Goal: Task Accomplishment & Management: Manage account settings

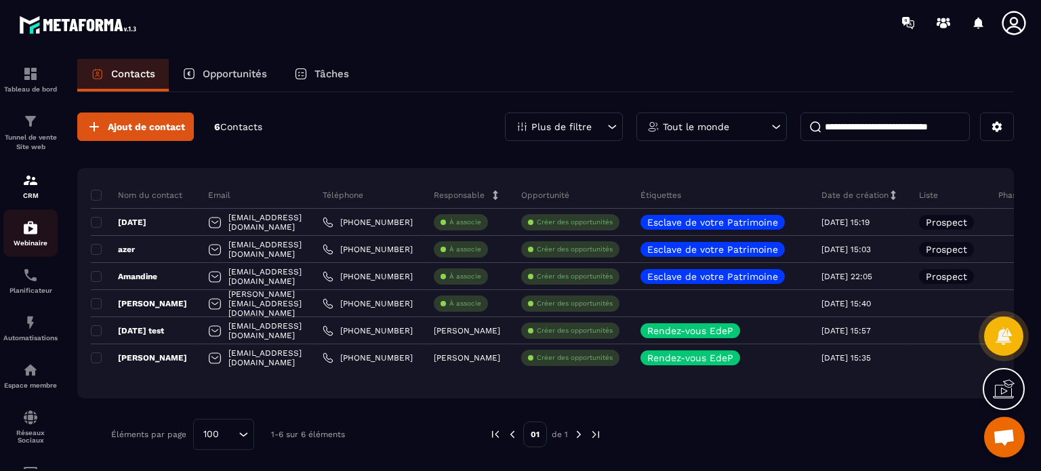
click at [38, 243] on p "Webinaire" at bounding box center [30, 242] width 54 height 7
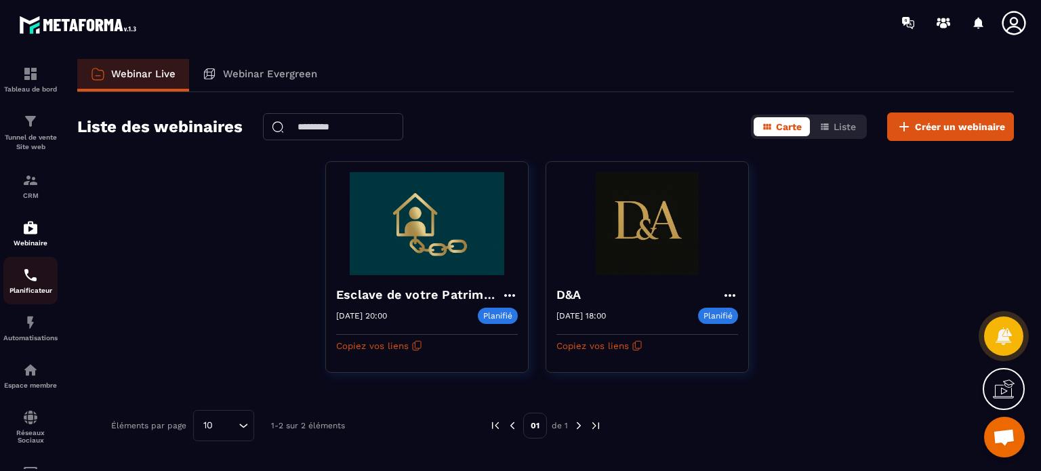
click at [38, 297] on link "Planificateur" at bounding box center [30, 280] width 54 height 47
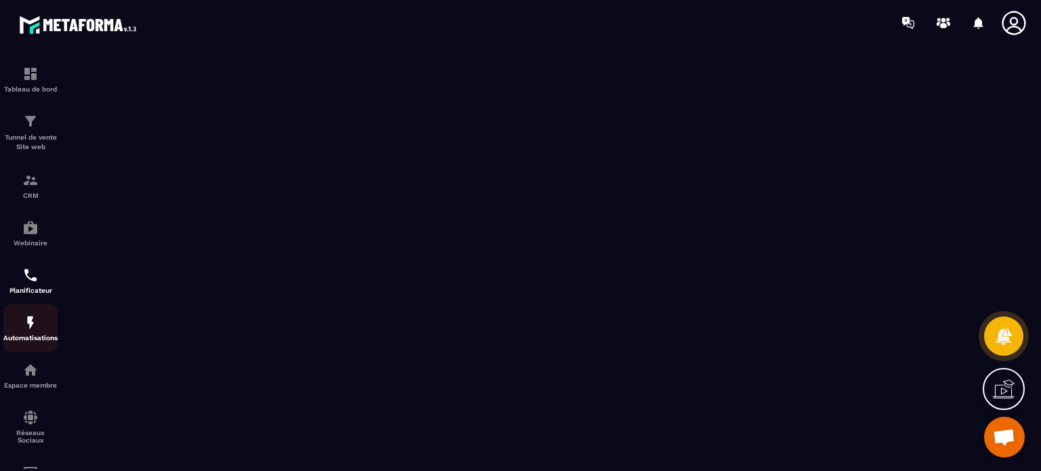
click at [37, 331] on img at bounding box center [30, 322] width 16 height 16
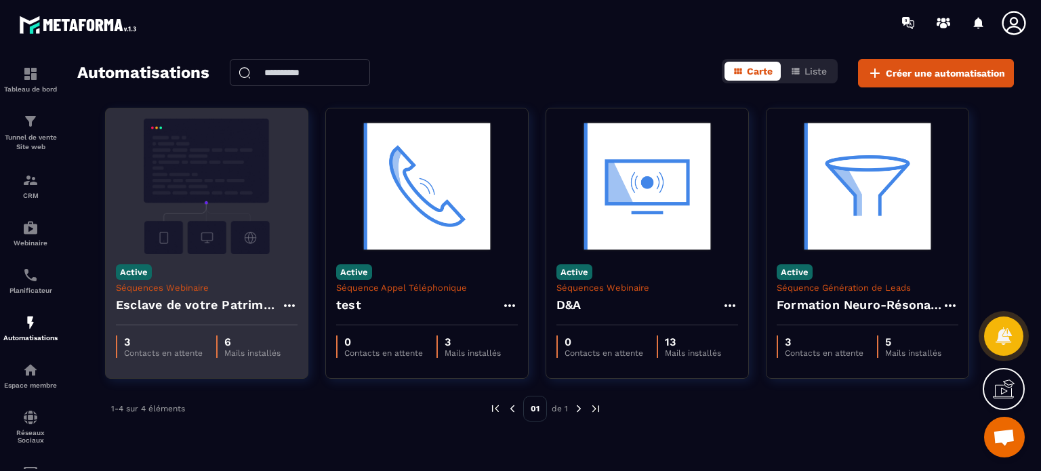
click at [228, 203] on img at bounding box center [207, 186] width 182 height 135
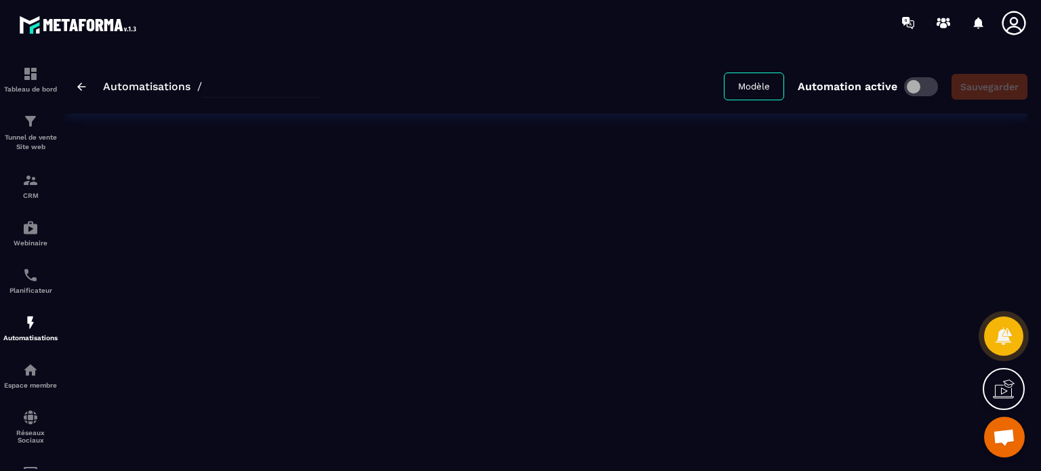
type input "**********"
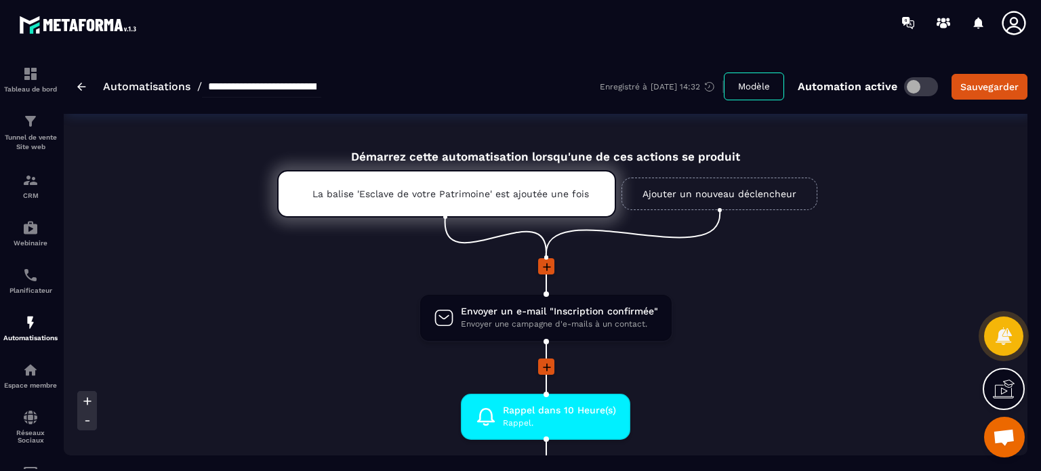
click at [775, 304] on li "Envoyer un e-mail "Inscription confirmée" Envoyer une campagne d'e-mails à un c…" at bounding box center [545, 325] width 641 height 65
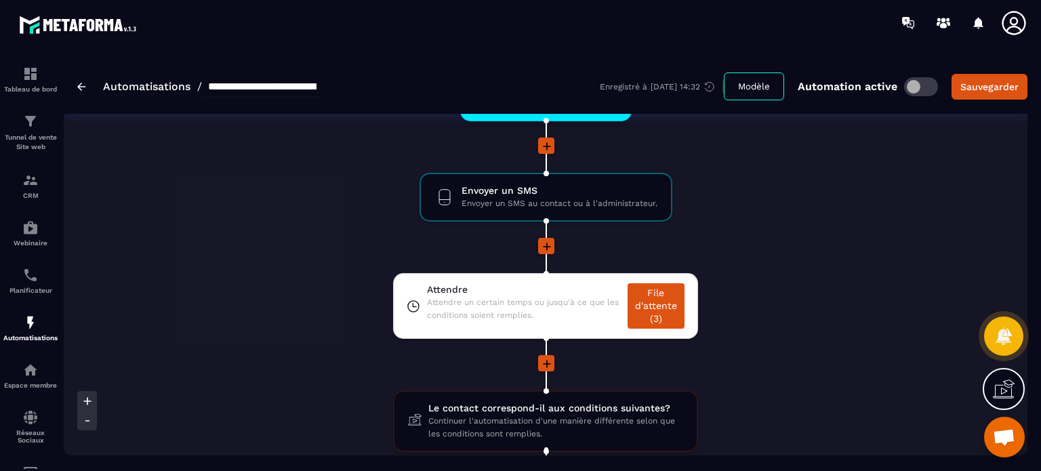
scroll to position [596, 0]
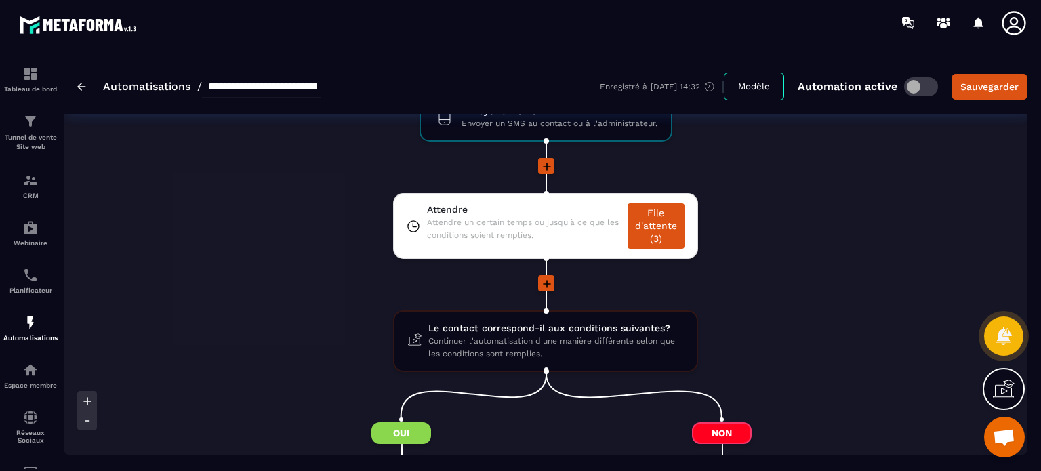
click at [282, 236] on li "Attendre Attendre un certain temps ou jusqu'à ce que les conditions soient remp…" at bounding box center [545, 234] width 641 height 82
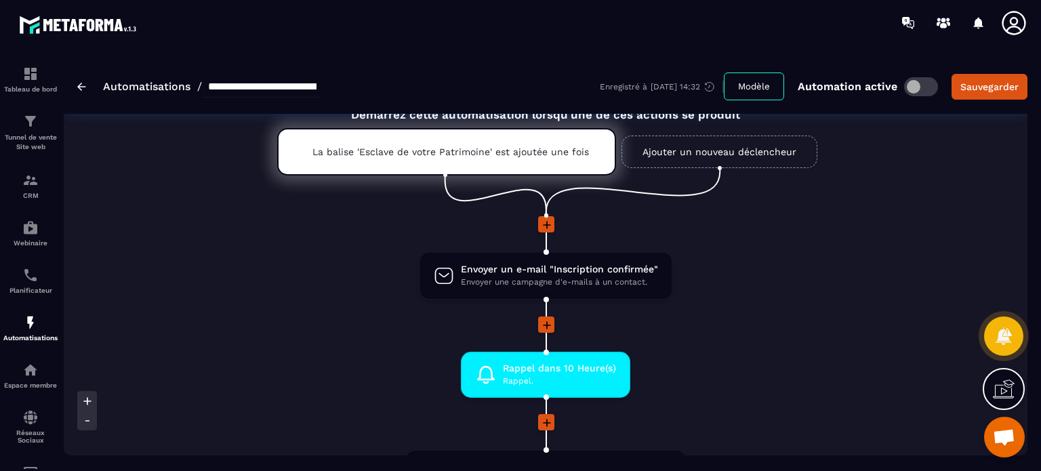
scroll to position [0, 0]
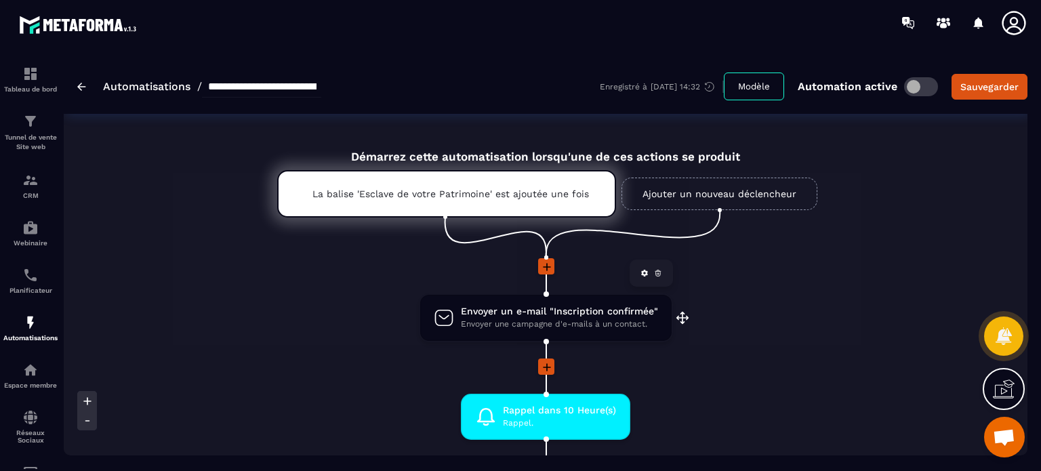
click at [576, 320] on span "Envoyer une campagne d'e-mails à un contact." at bounding box center [559, 324] width 197 height 13
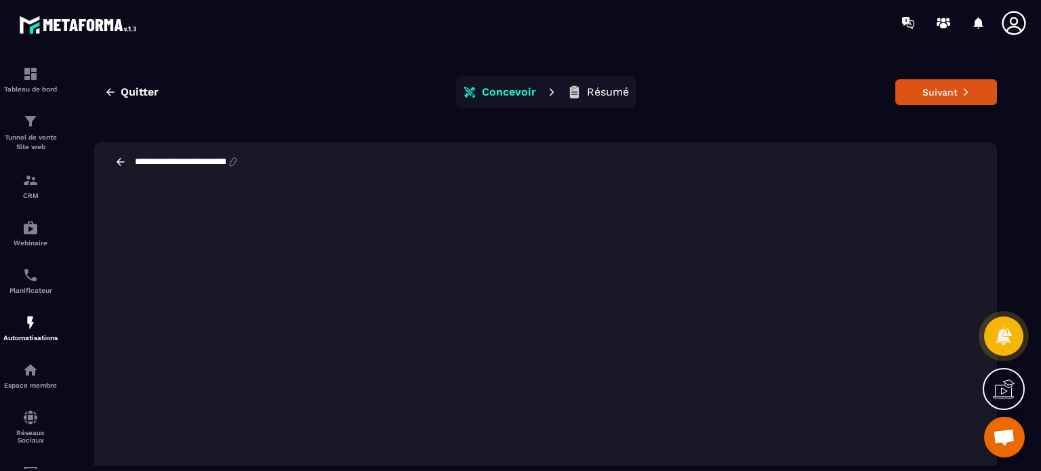
click at [190, 157] on input "**********" at bounding box center [179, 162] width 93 height 11
drag, startPoint x: 188, startPoint y: 161, endPoint x: 309, endPoint y: 163, distance: 121.3
click at [309, 163] on div "**********" at bounding box center [545, 161] width 902 height 39
click at [151, 160] on input "**********" at bounding box center [187, 162] width 109 height 12
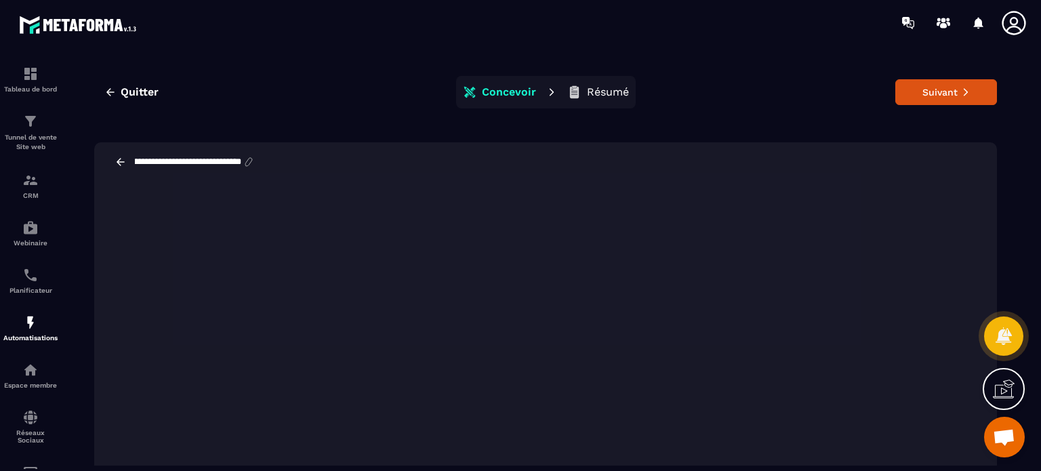
drag, startPoint x: 152, startPoint y: 161, endPoint x: 328, endPoint y: 149, distance: 176.5
click at [328, 149] on div "**********" at bounding box center [545, 161] width 902 height 39
drag, startPoint x: 182, startPoint y: 161, endPoint x: 117, endPoint y: 165, distance: 65.2
click at [117, 165] on div "**********" at bounding box center [184, 162] width 140 height 12
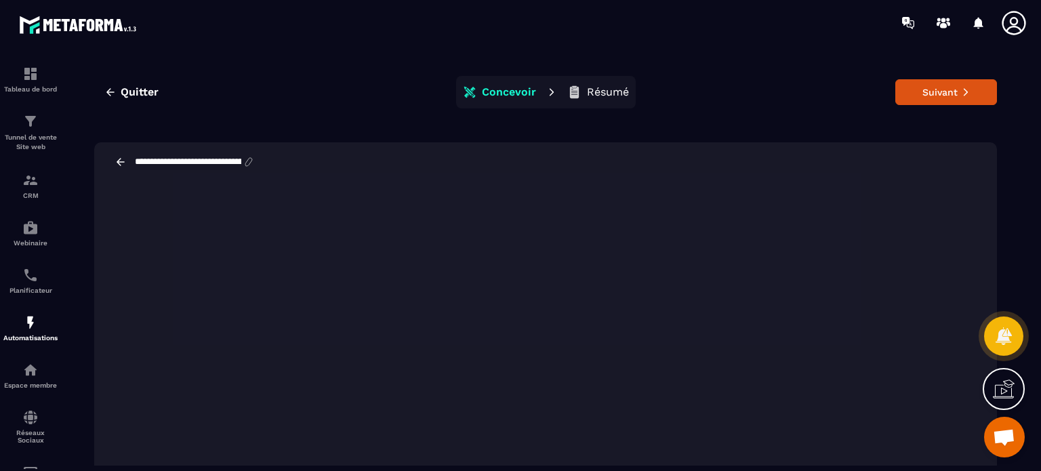
click at [219, 165] on input "**********" at bounding box center [187, 162] width 109 height 12
type input "**********"
click at [931, 89] on button "Suivant" at bounding box center [946, 92] width 102 height 26
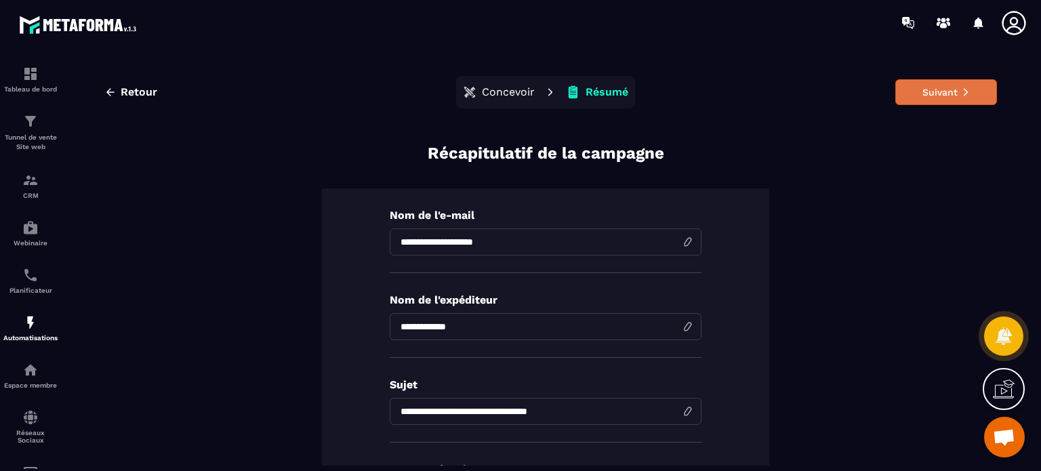
click at [927, 87] on button "Suivant" at bounding box center [946, 92] width 102 height 26
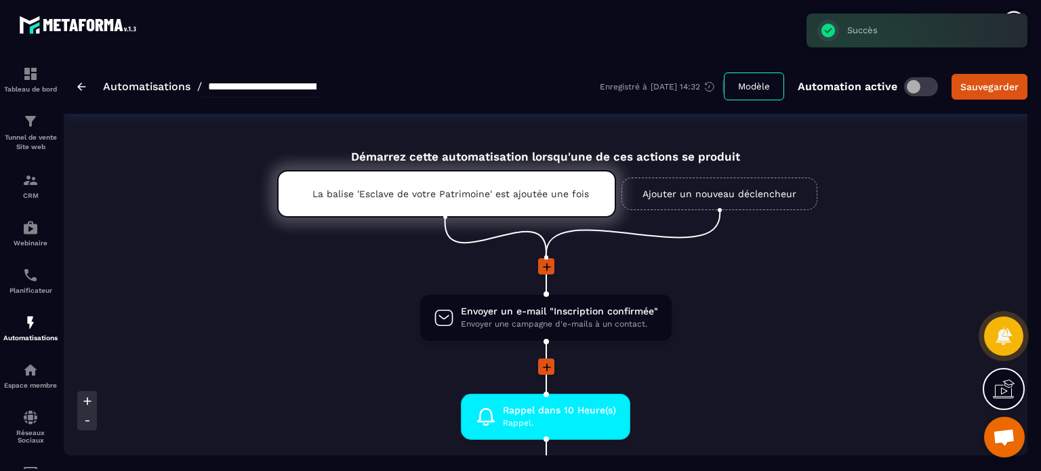
click at [715, 371] on div at bounding box center [545, 367] width 641 height 18
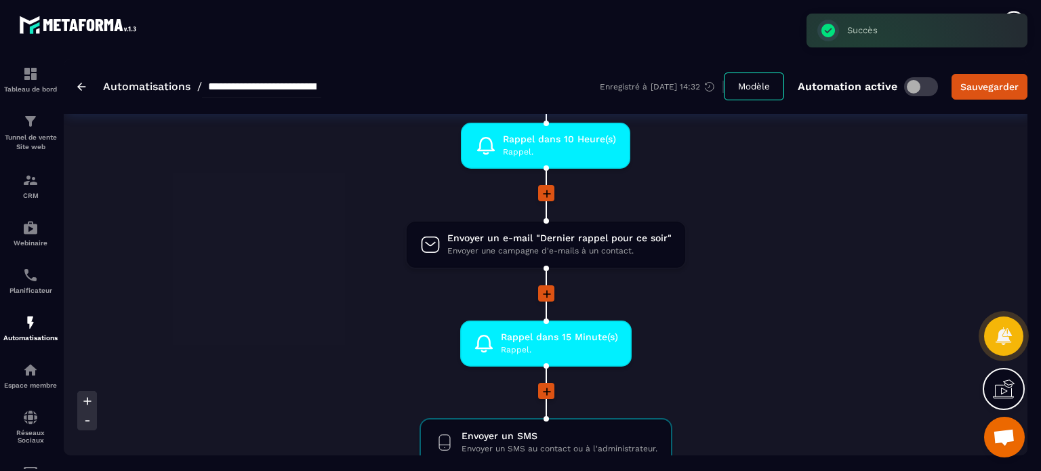
scroll to position [190, 0]
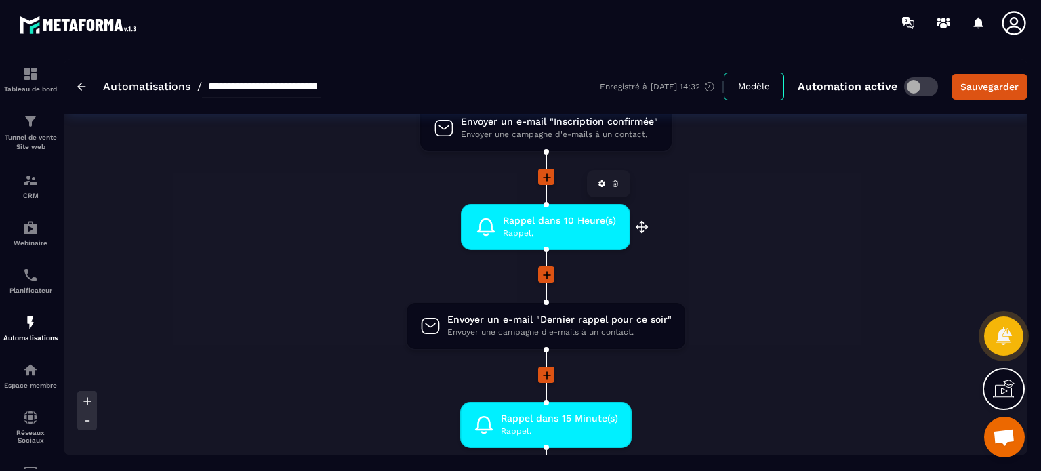
click at [518, 217] on span "Rappel dans 10 Heure(s)" at bounding box center [559, 220] width 113 height 13
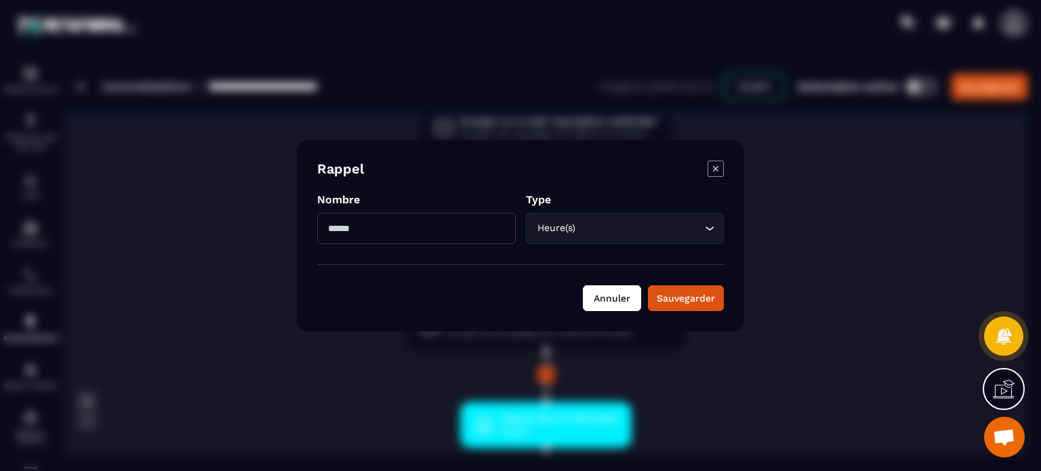
click at [605, 300] on button "Annuler" at bounding box center [612, 298] width 58 height 26
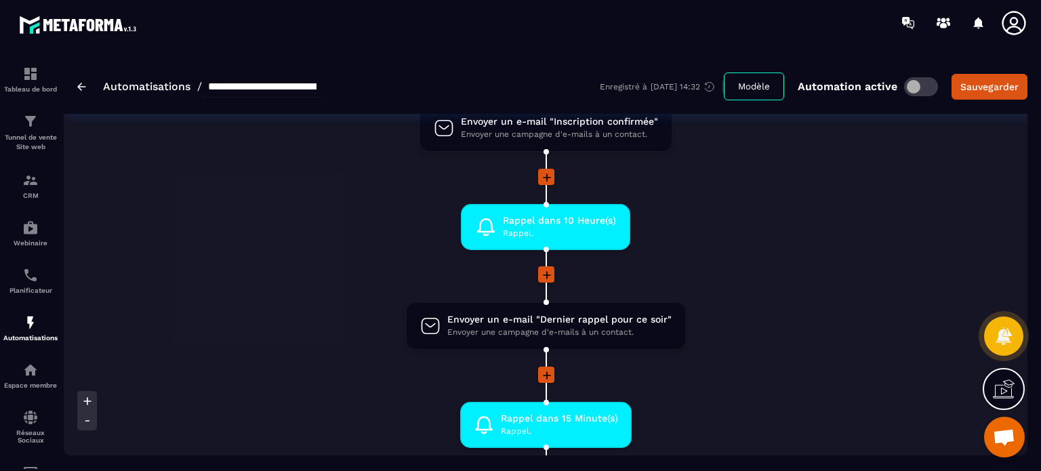
click at [82, 85] on img at bounding box center [81, 87] width 9 height 8
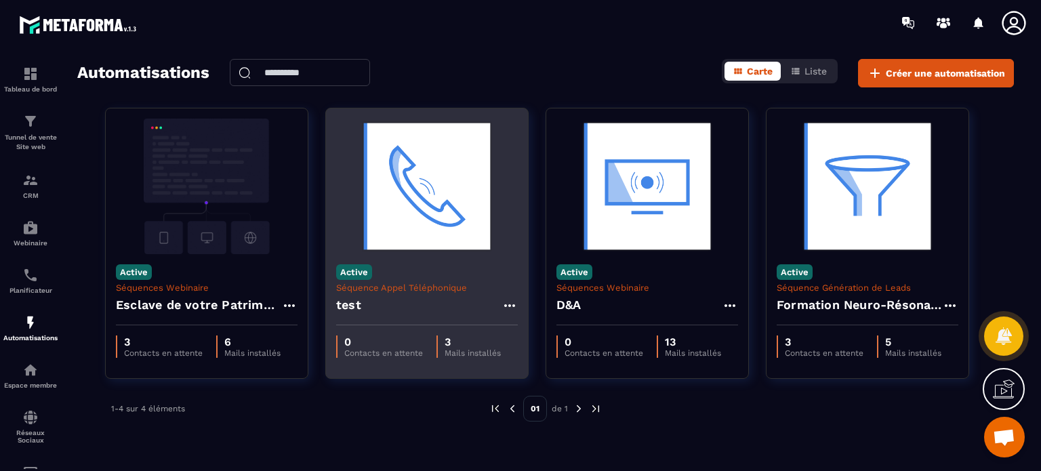
click at [448, 284] on p "Séquence Appel Téléphonique" at bounding box center [427, 288] width 182 height 10
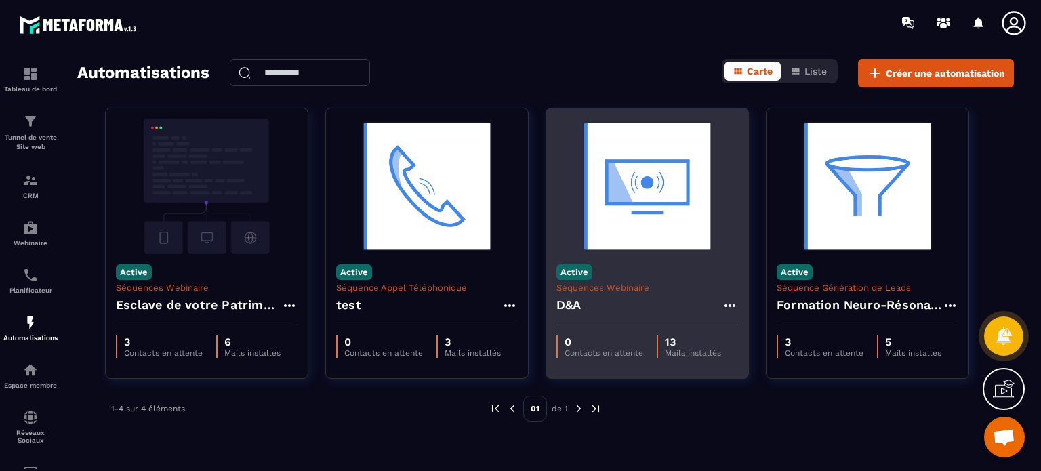
click at [669, 239] on img at bounding box center [647, 186] width 182 height 135
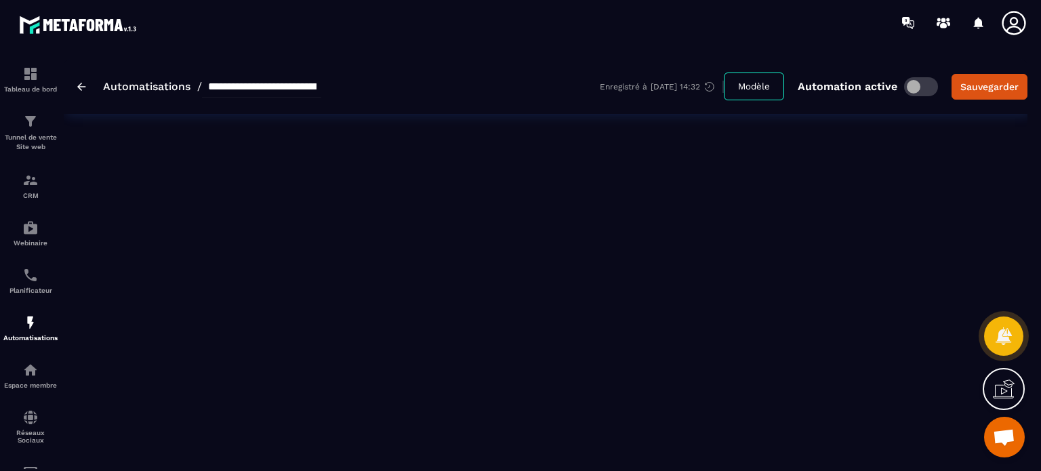
type input "***"
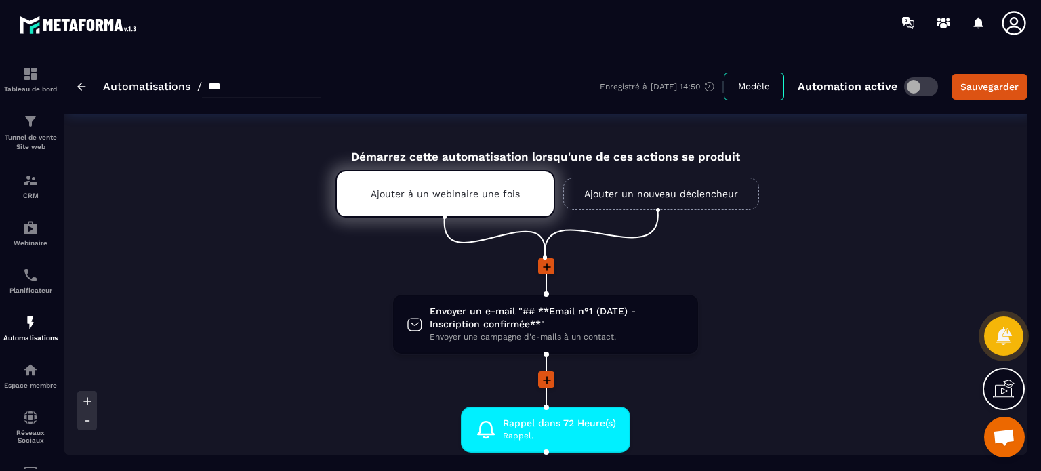
click at [81, 83] on img at bounding box center [81, 87] width 9 height 8
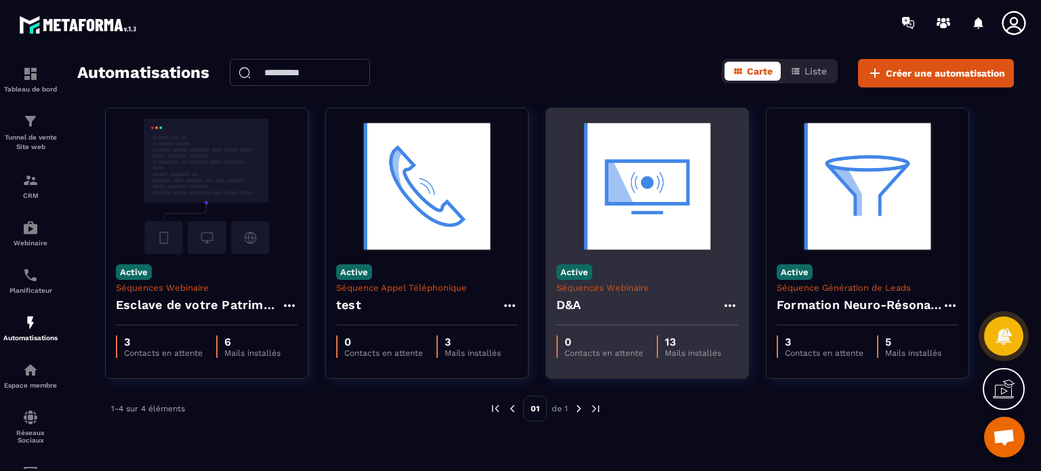
click at [732, 304] on icon at bounding box center [730, 305] width 16 height 16
click at [751, 391] on button "Supprimer" at bounding box center [769, 387] width 85 height 24
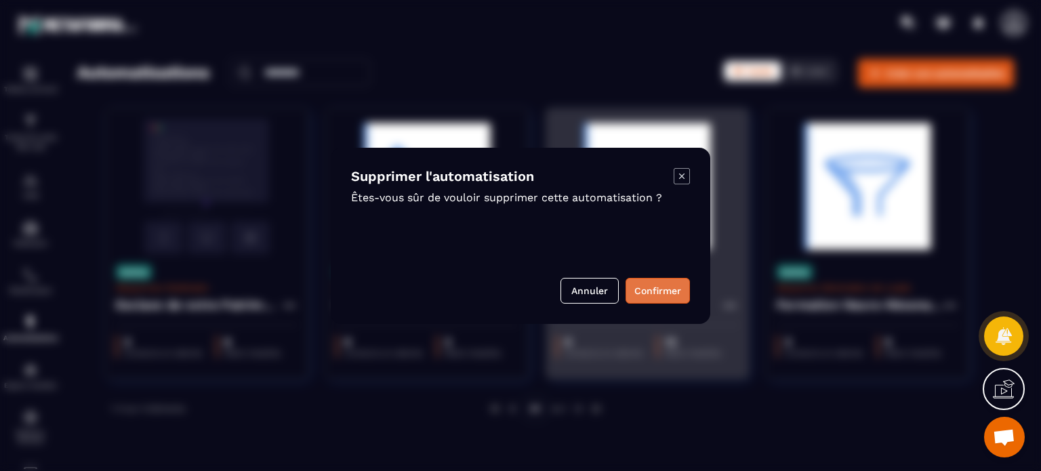
click at [636, 297] on button "Confirmer" at bounding box center [657, 291] width 64 height 26
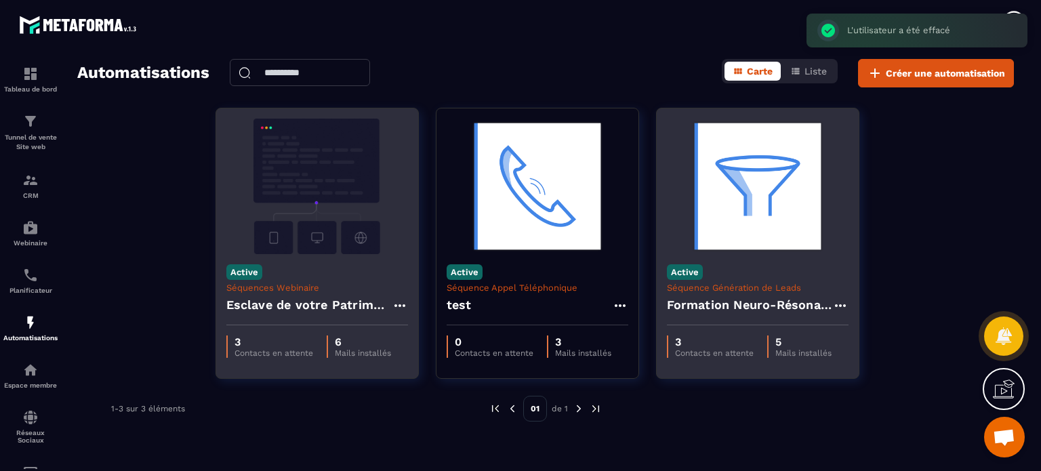
click at [358, 174] on img at bounding box center [317, 186] width 182 height 135
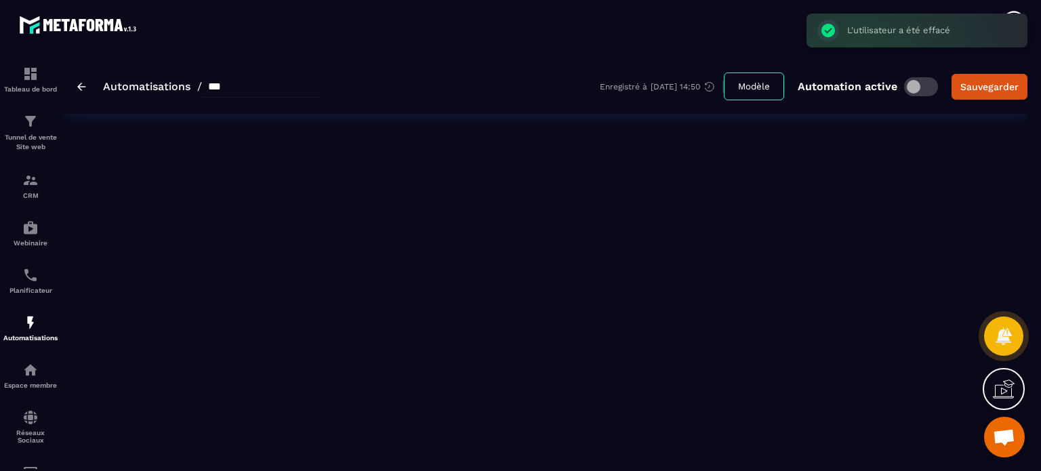
type input "**********"
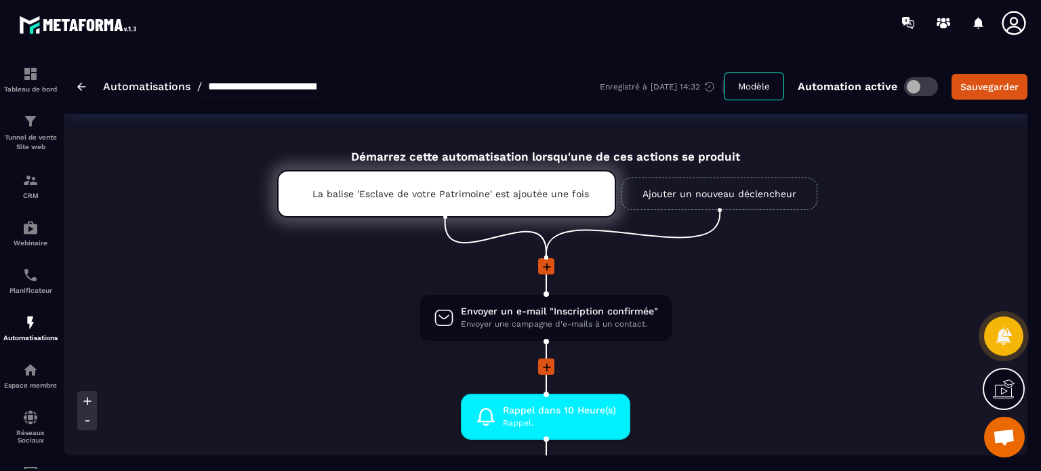
click at [79, 87] on img at bounding box center [81, 87] width 9 height 8
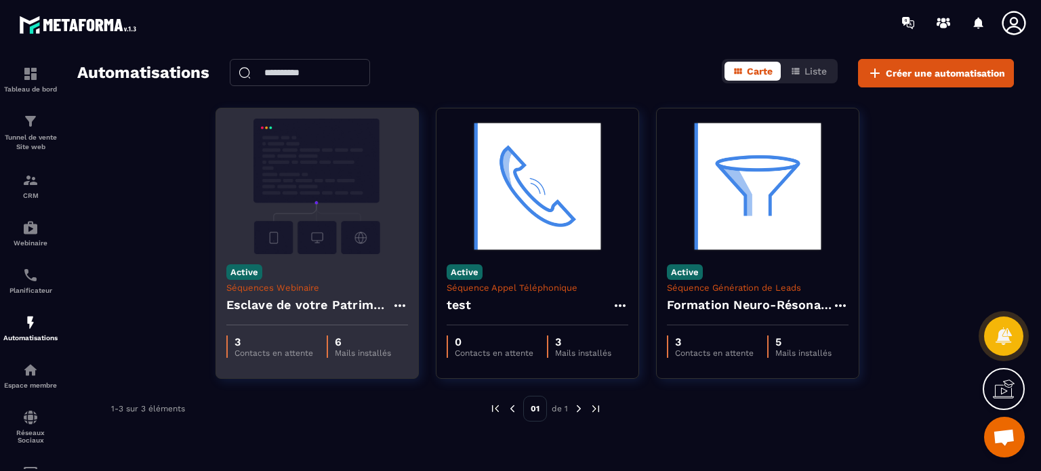
click at [351, 201] on img at bounding box center [317, 186] width 182 height 135
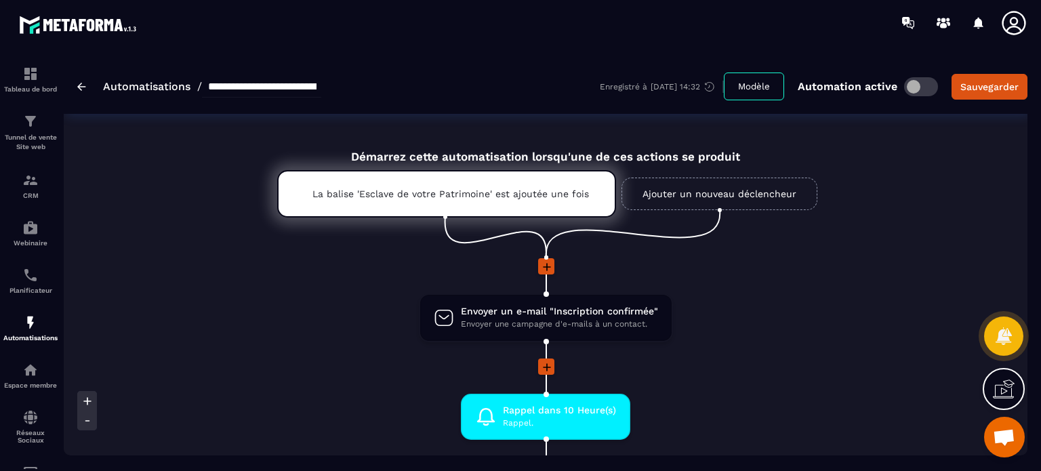
click at [694, 348] on li "Envoyer un e-mail "Inscription confirmée" Envoyer une campagne d'e-mails à un c…" at bounding box center [545, 325] width 641 height 65
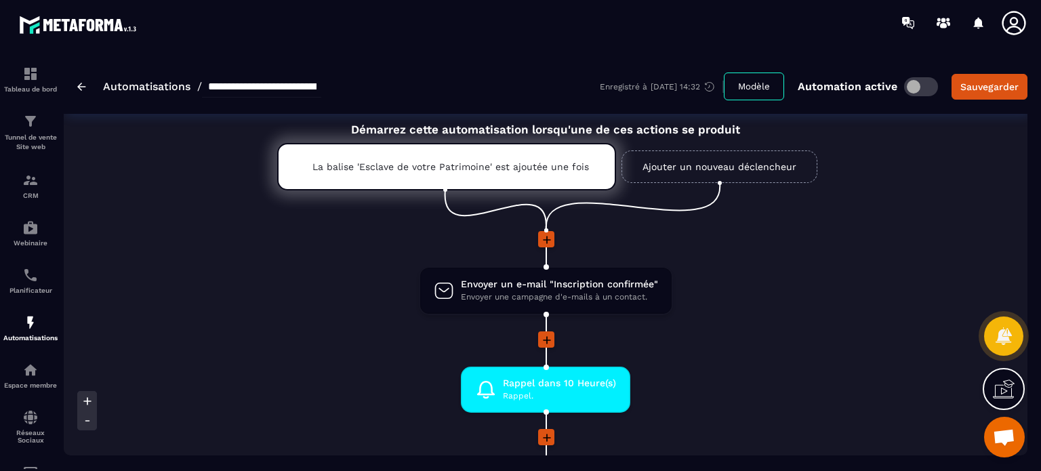
click at [85, 88] on img at bounding box center [81, 87] width 9 height 8
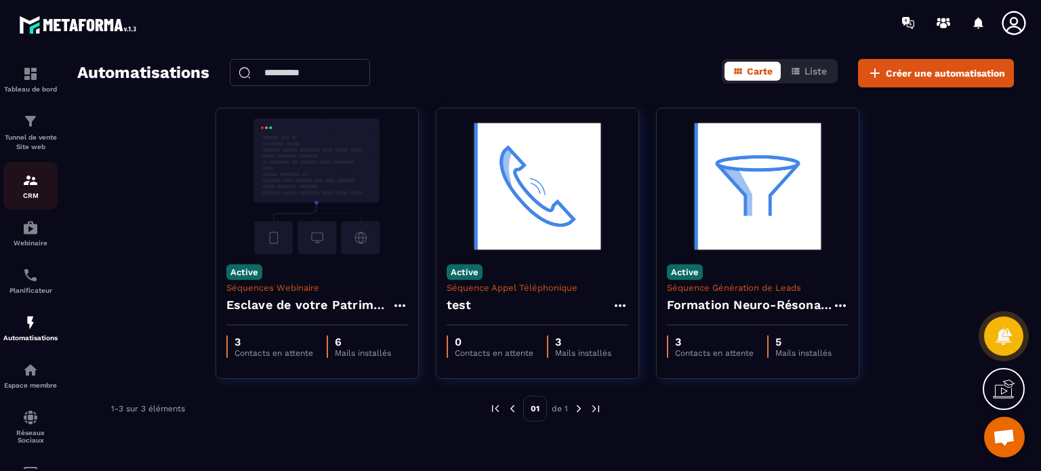
click at [22, 188] on img at bounding box center [30, 180] width 16 height 16
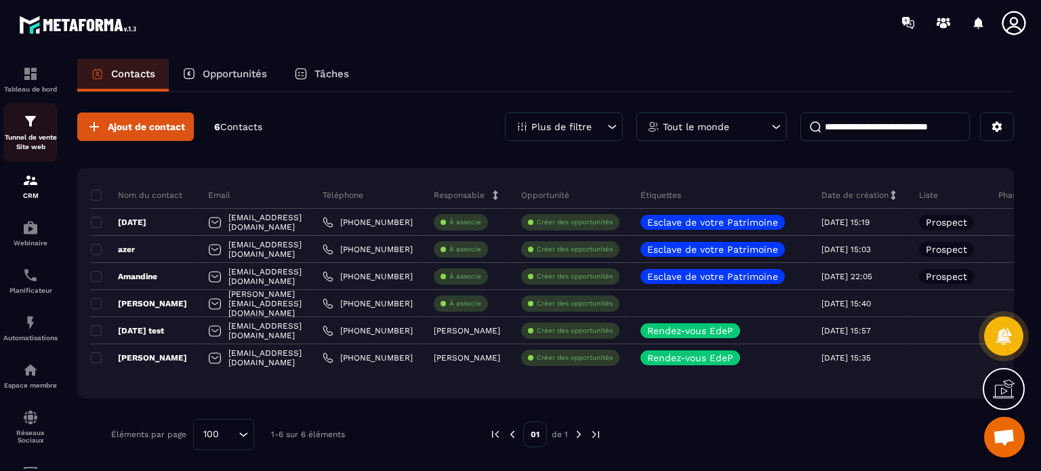
click at [24, 124] on img at bounding box center [30, 121] width 16 height 16
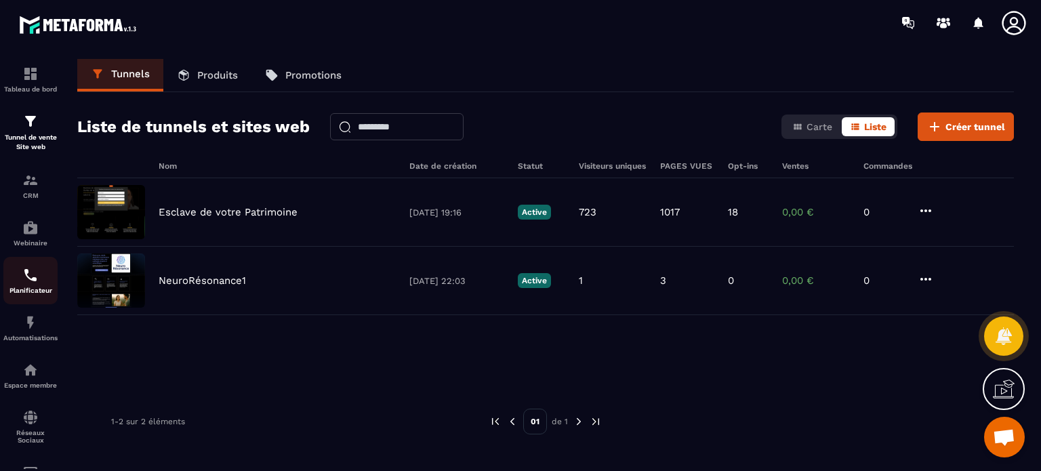
click at [34, 285] on div "Planificateur" at bounding box center [30, 280] width 54 height 27
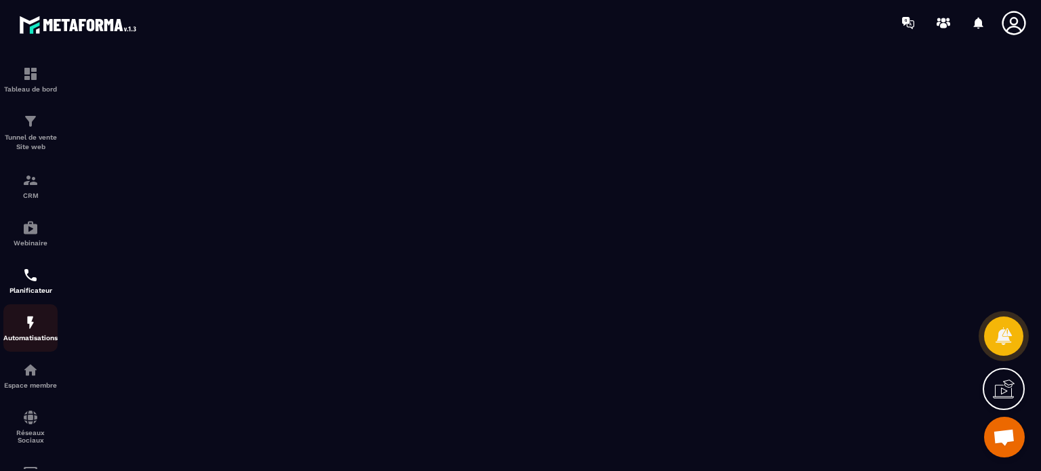
click at [38, 334] on div "Automatisations" at bounding box center [30, 327] width 54 height 27
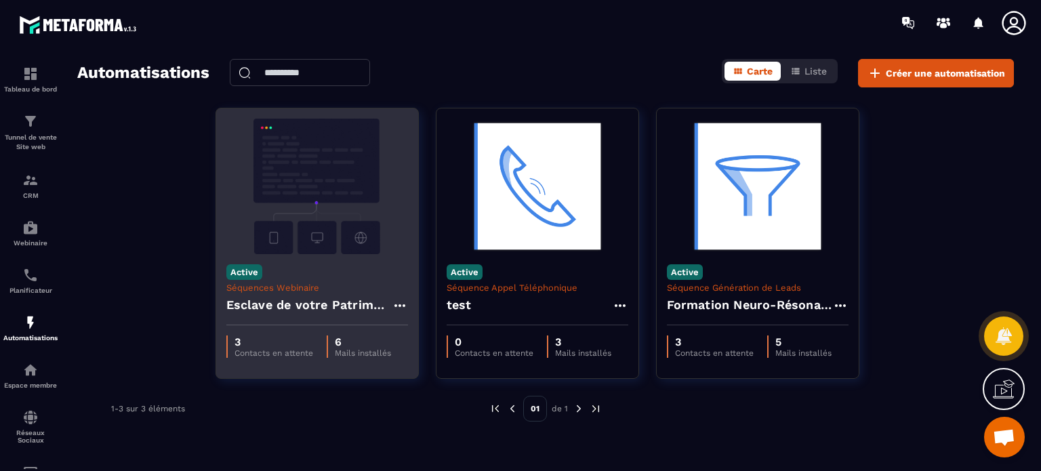
click at [245, 360] on div "3 Contacts en attente 6 Mails installés" at bounding box center [317, 346] width 202 height 43
click at [255, 201] on img at bounding box center [317, 186] width 182 height 135
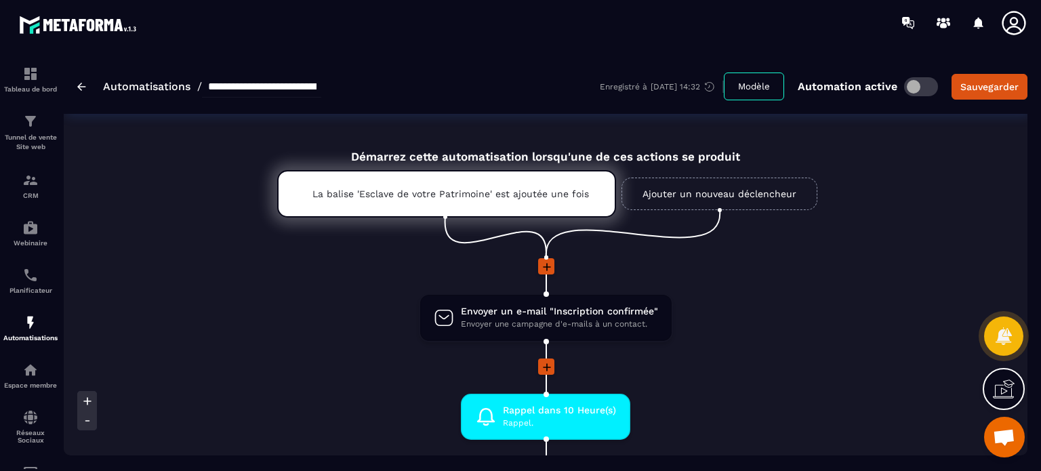
click at [767, 291] on li at bounding box center [545, 275] width 641 height 35
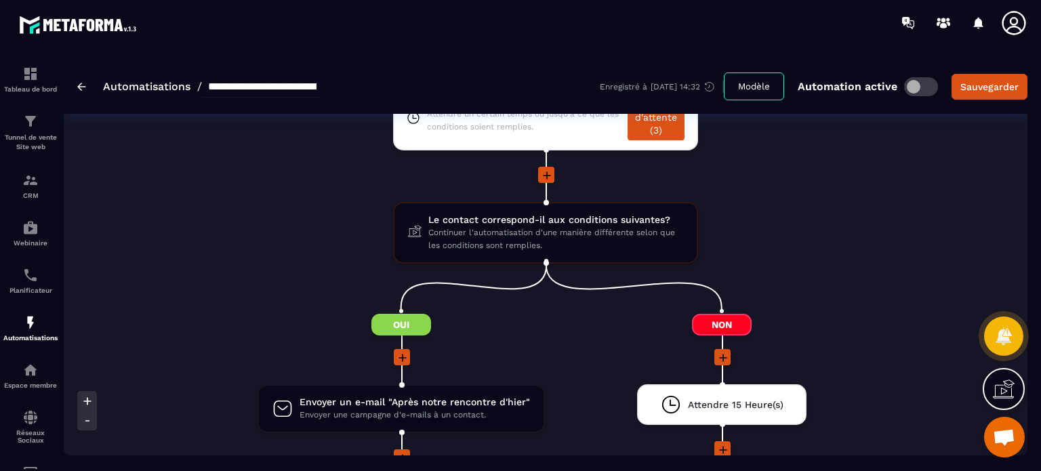
scroll to position [596, 0]
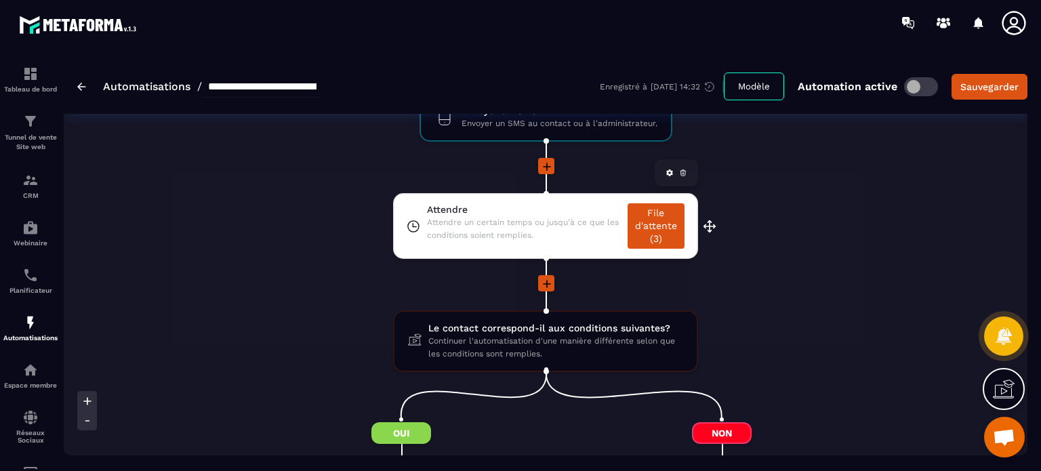
click at [665, 232] on link "File d'attente (3)" at bounding box center [655, 225] width 57 height 45
click at [44, 76] on div "Tableau de bord" at bounding box center [30, 79] width 54 height 27
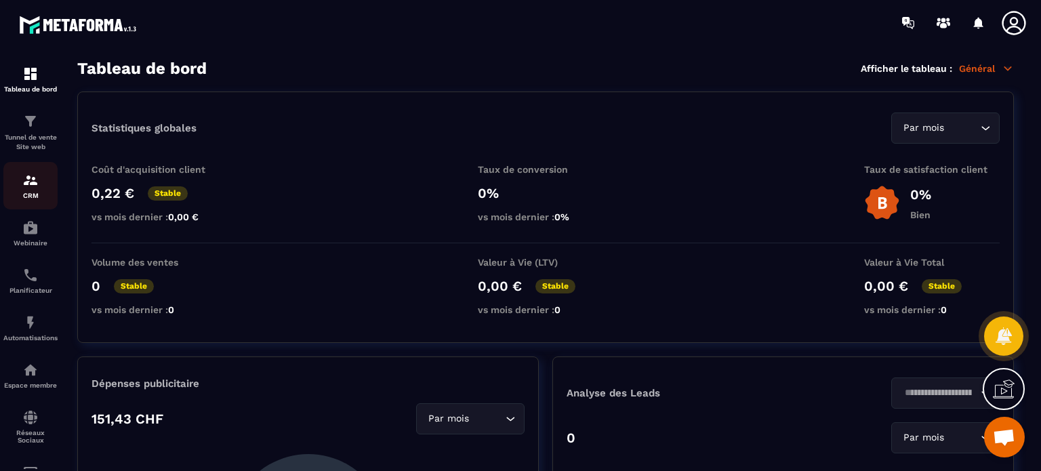
click at [41, 189] on div "CRM" at bounding box center [30, 185] width 54 height 27
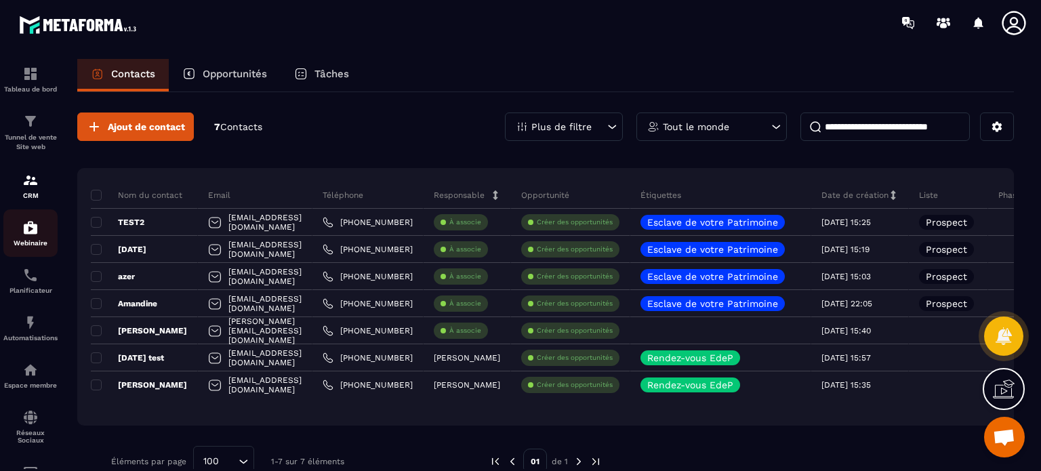
click at [35, 242] on p "Webinaire" at bounding box center [30, 242] width 54 height 7
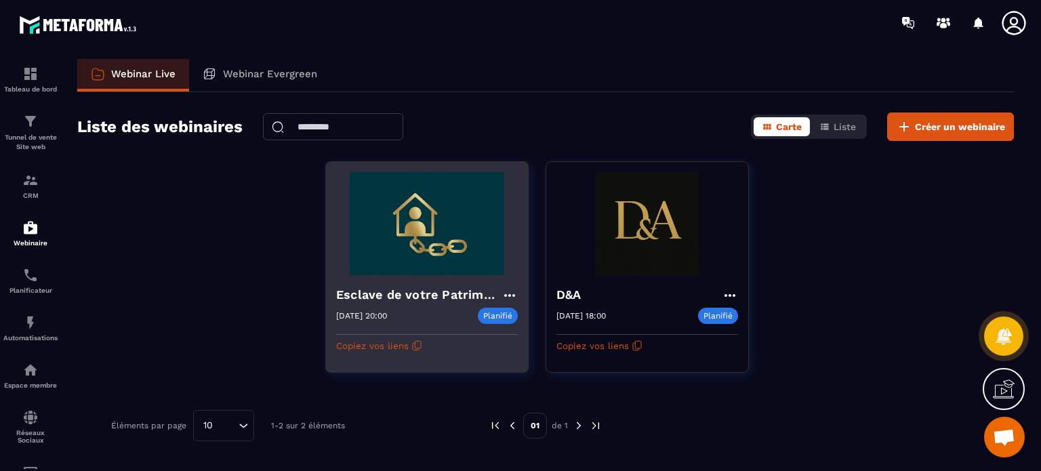
click at [396, 262] on img at bounding box center [427, 223] width 182 height 103
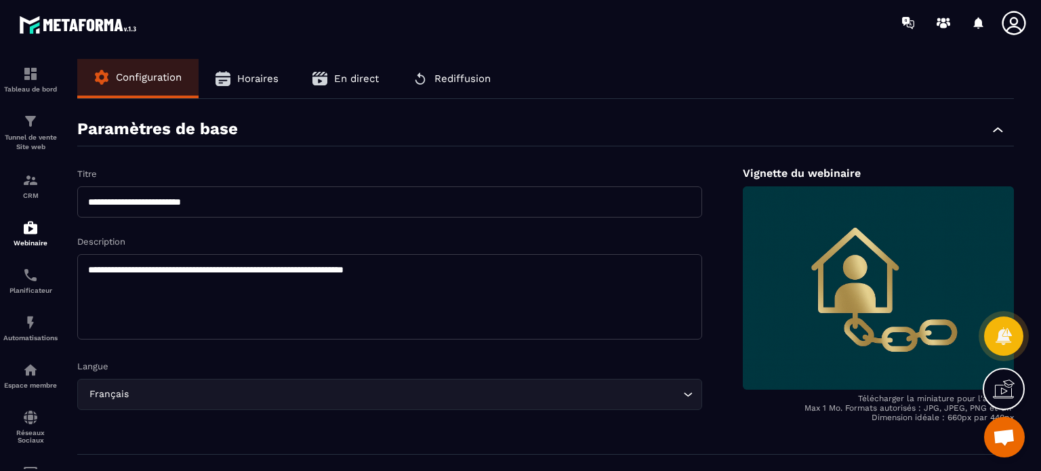
click at [270, 75] on span "Horaires" at bounding box center [257, 78] width 41 height 12
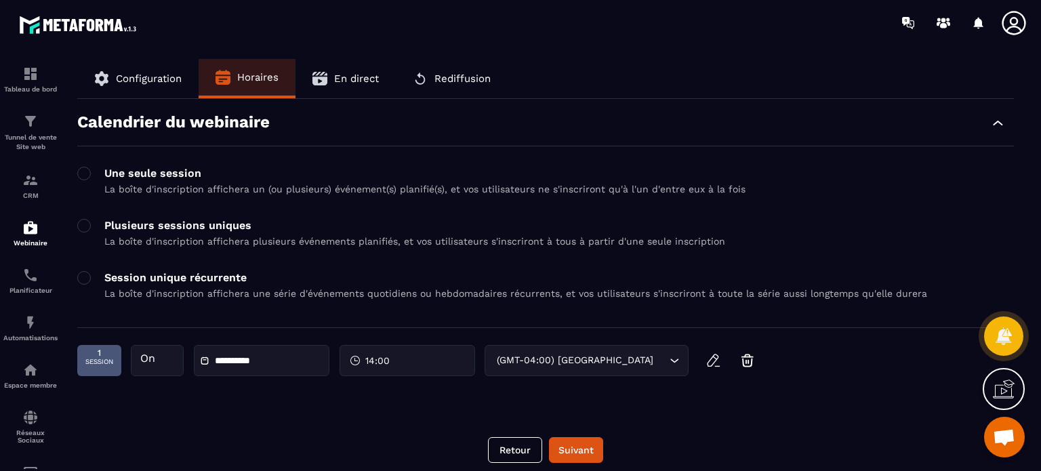
click at [342, 75] on span "En direct" at bounding box center [356, 78] width 45 height 12
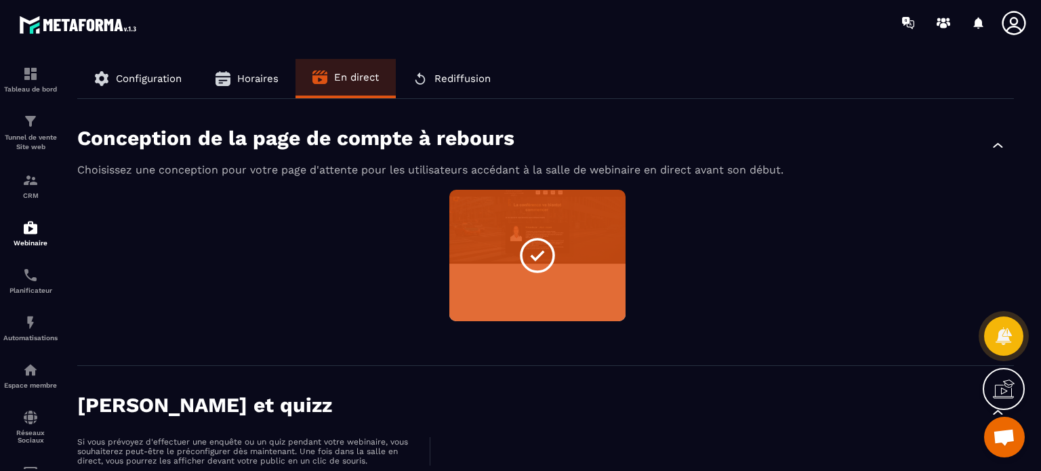
click at [440, 70] on button "Rediffusion" at bounding box center [452, 78] width 112 height 39
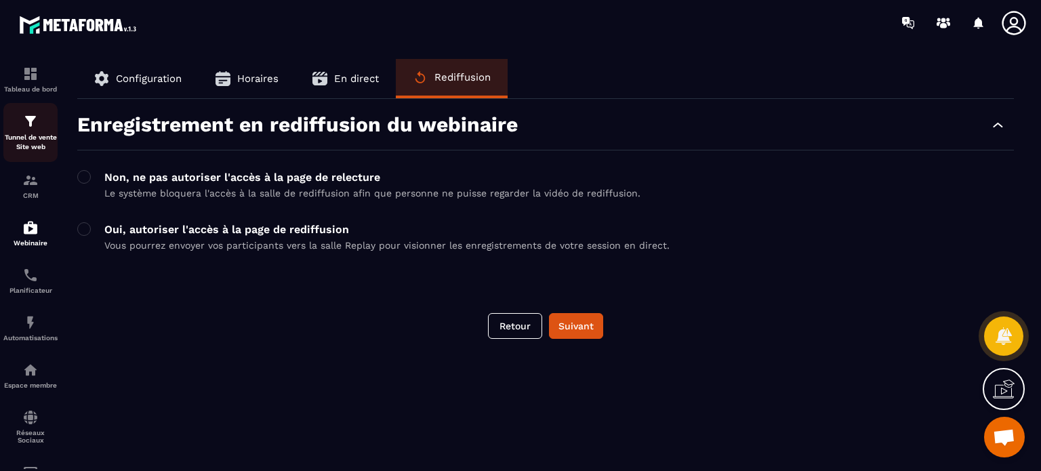
click at [34, 117] on img at bounding box center [30, 121] width 16 height 16
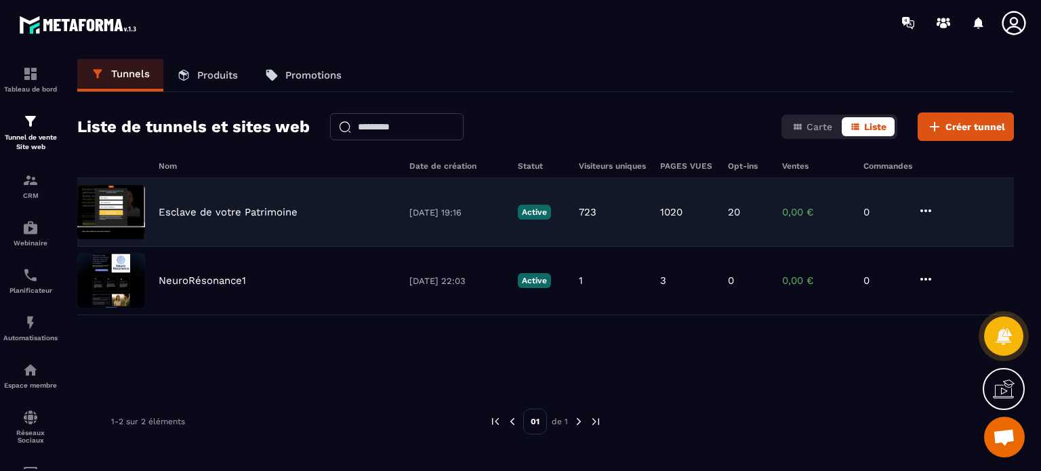
click at [255, 213] on p "Esclave de votre Patrimoine" at bounding box center [228, 212] width 139 height 12
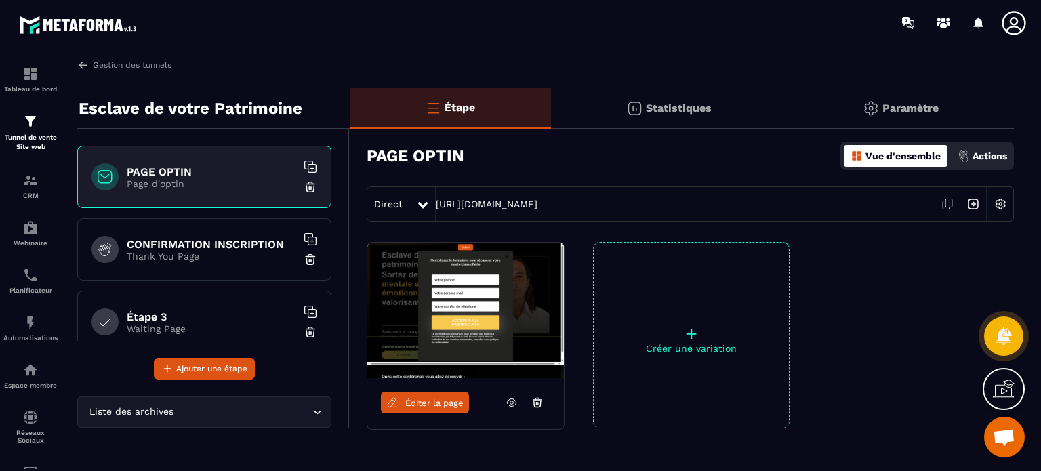
click at [976, 164] on div "Actions" at bounding box center [982, 156] width 56 height 22
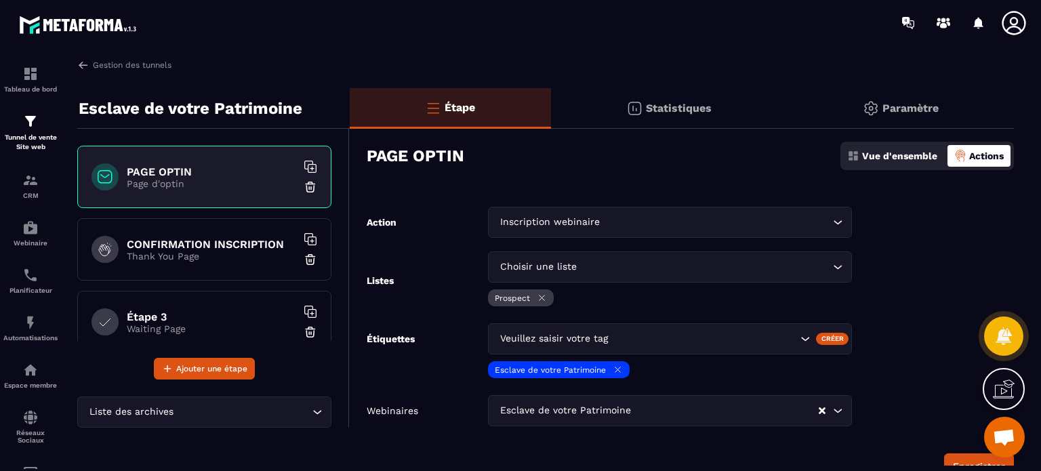
click at [962, 262] on form "Action Inscription webinaire Loading... Listes Choisir une liste Loading... Pro…" at bounding box center [682, 343] width 664 height 272
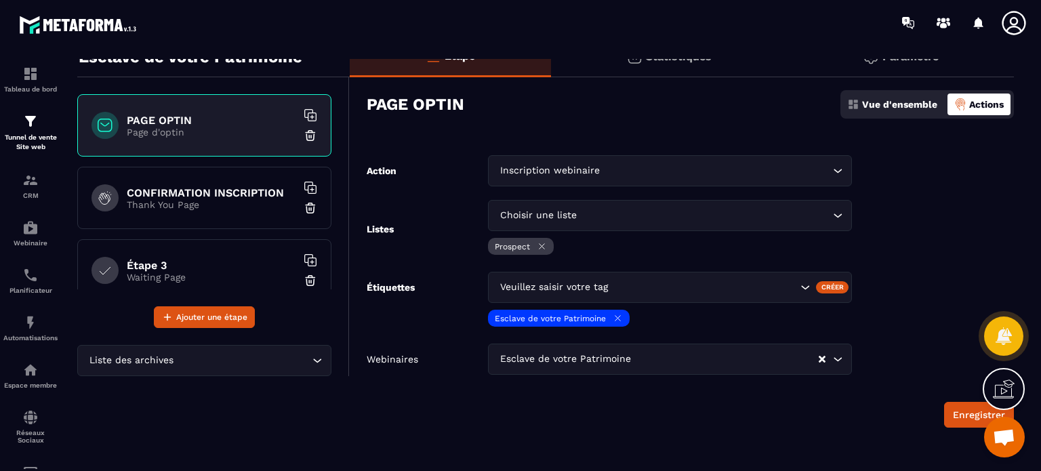
scroll to position [54, 0]
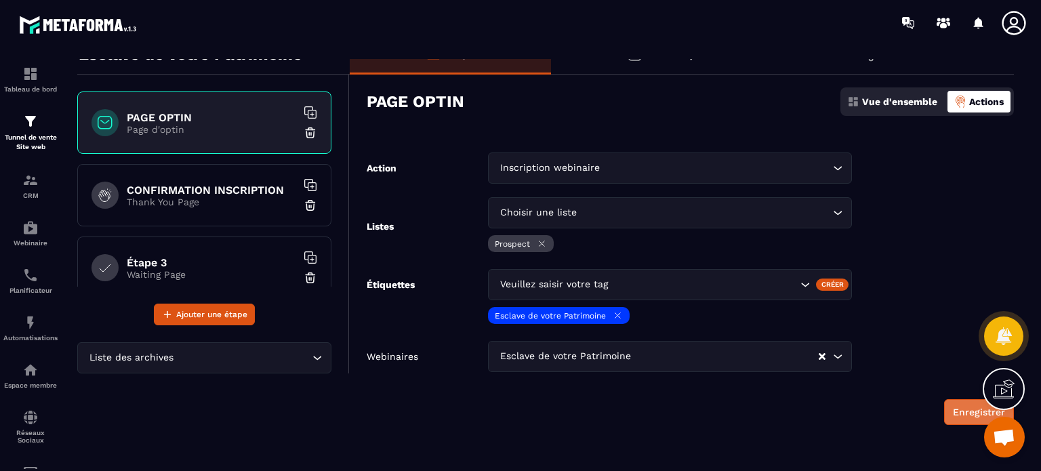
click at [962, 411] on button "Enregistrer" at bounding box center [979, 412] width 70 height 26
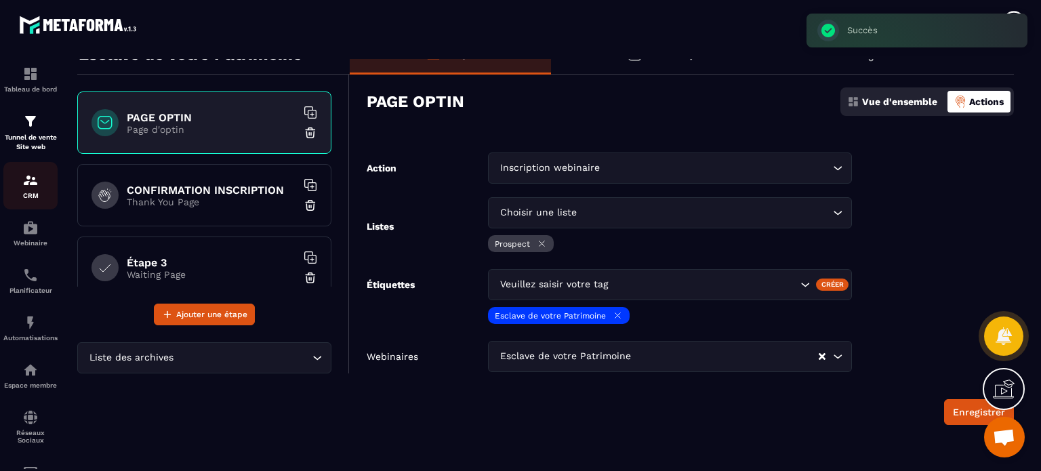
click at [33, 186] on img at bounding box center [30, 180] width 16 height 16
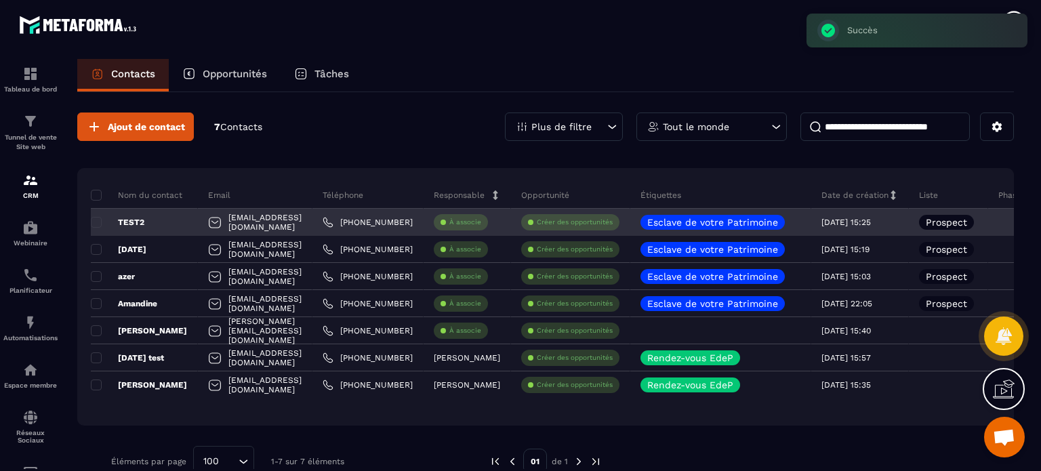
click at [129, 222] on p "TEST2" at bounding box center [118, 222] width 54 height 11
